Goal: Find specific page/section: Find specific page/section

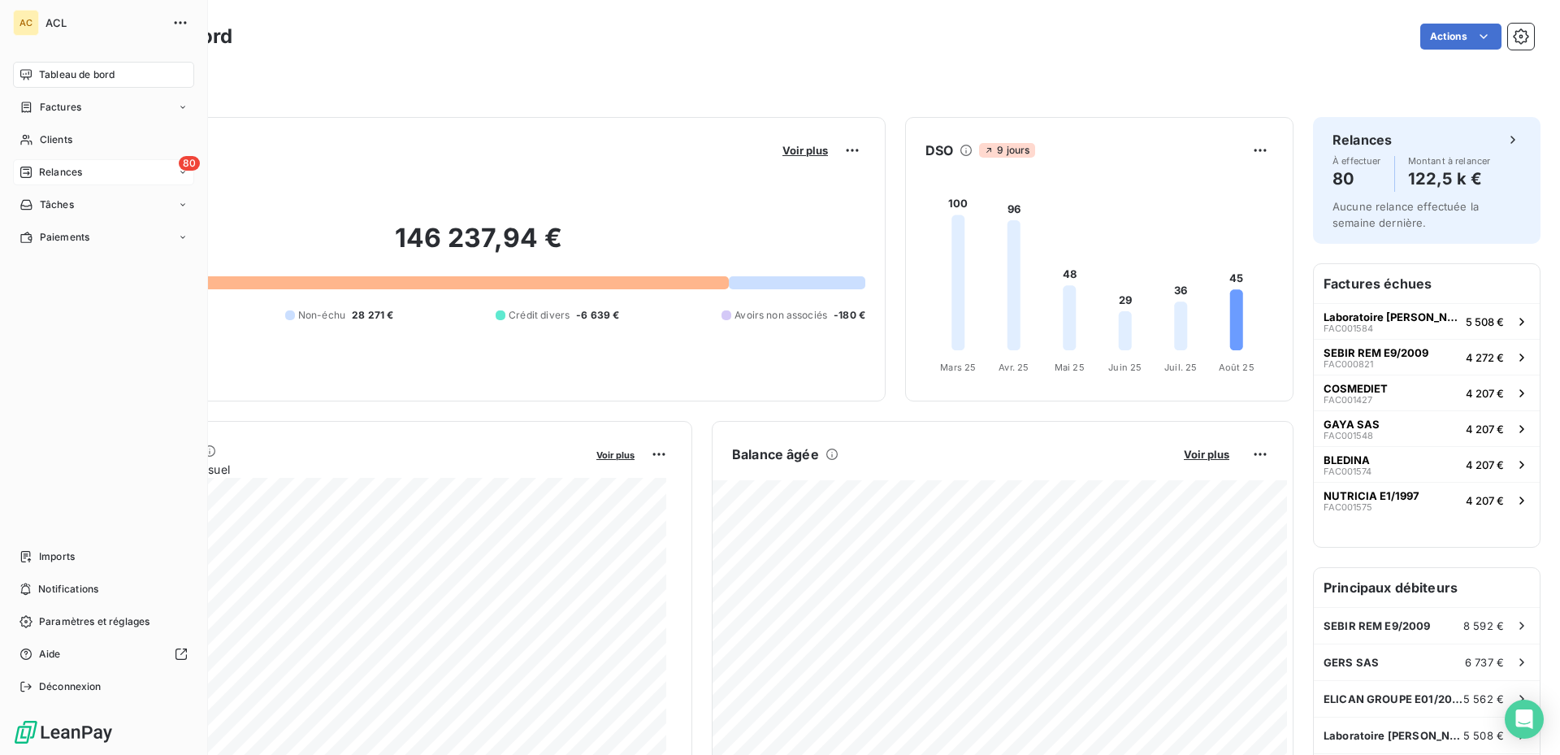
click at [185, 171] on icon at bounding box center [183, 172] width 10 height 10
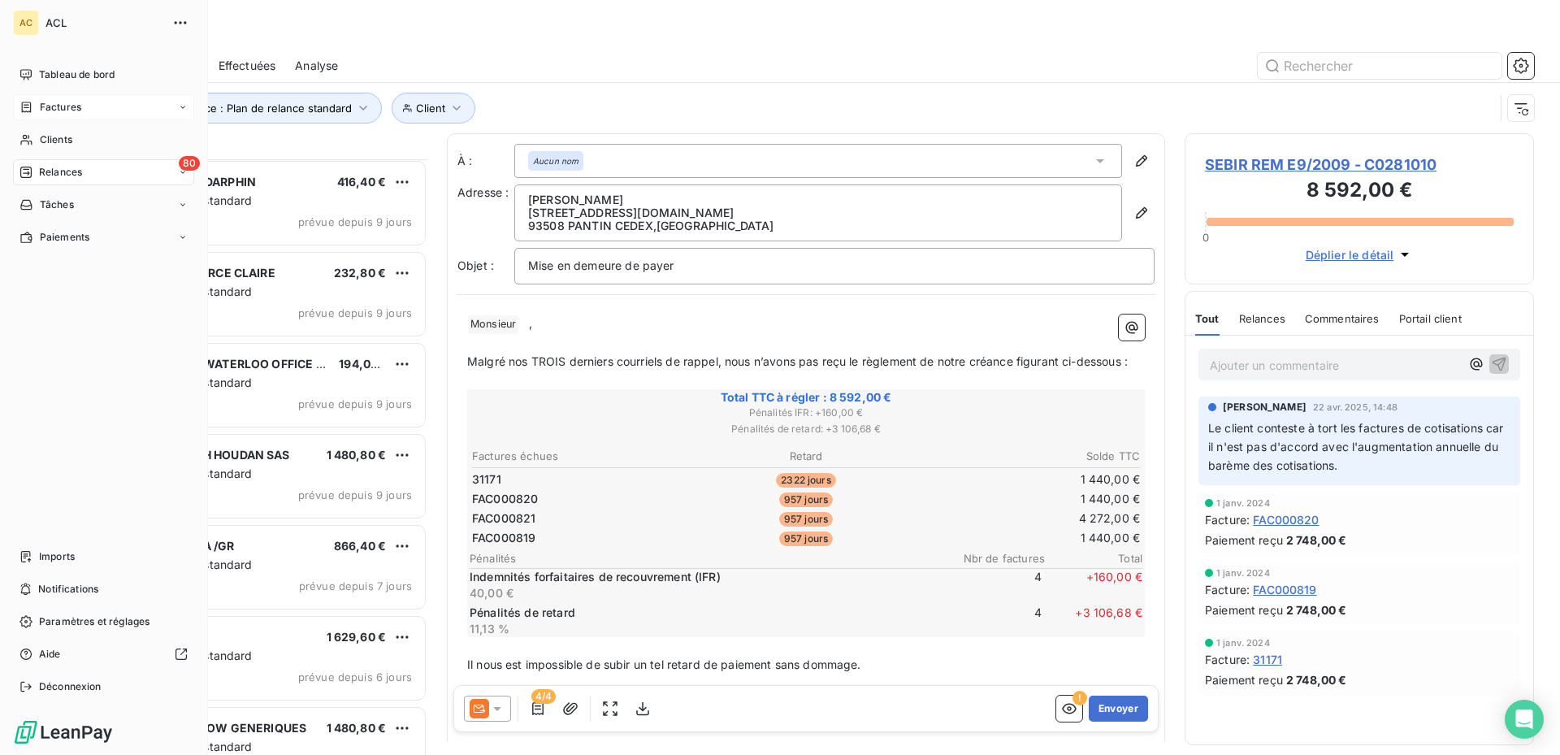
click at [185, 105] on icon at bounding box center [183, 107] width 10 height 10
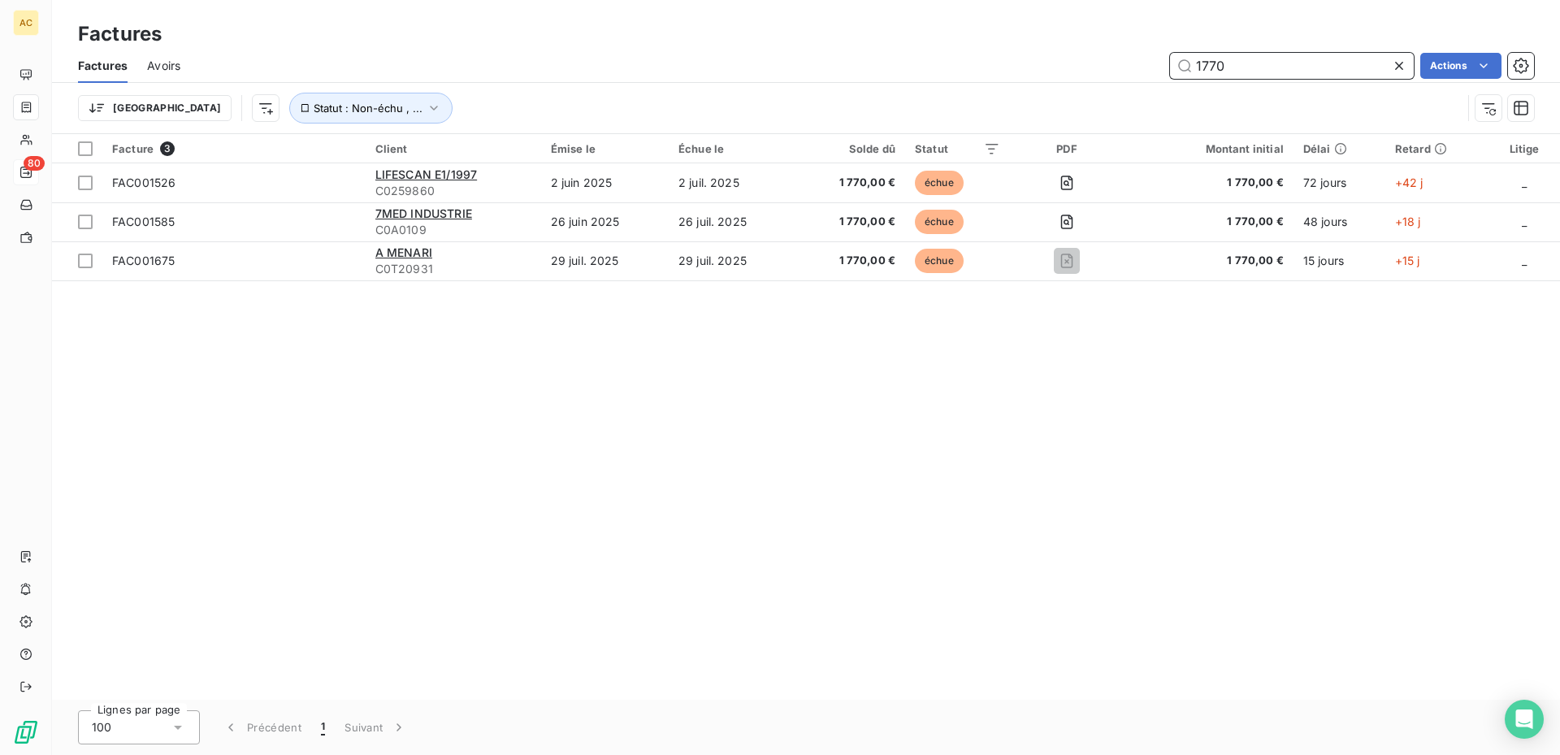
click at [1357, 59] on input "1770" at bounding box center [1292, 66] width 244 height 26
type input "1"
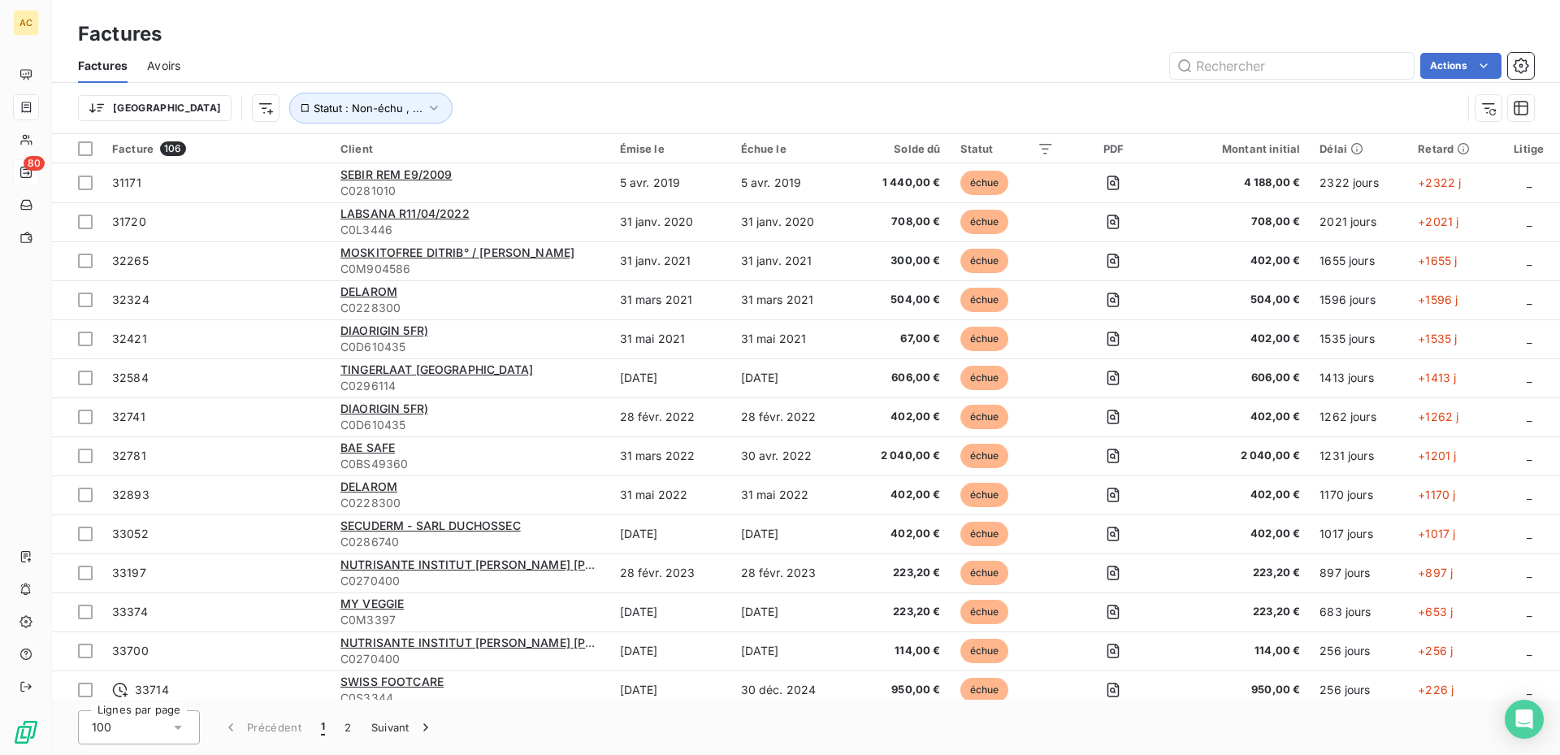
scroll to position [569, 0]
